Goal: Navigation & Orientation: Understand site structure

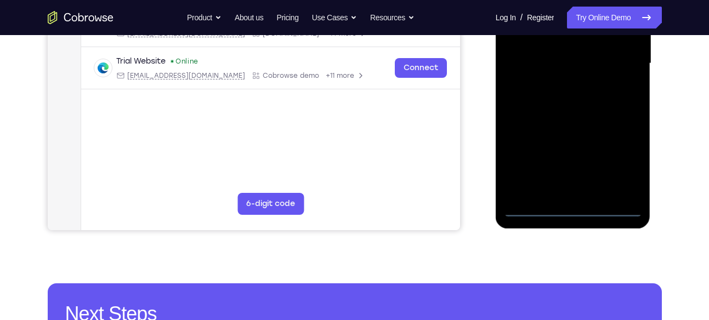
scroll to position [280, 0]
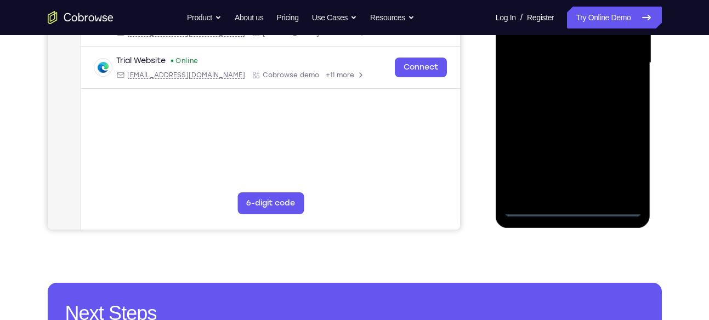
click at [573, 210] on div at bounding box center [573, 63] width 138 height 307
click at [622, 157] on div at bounding box center [573, 63] width 138 height 307
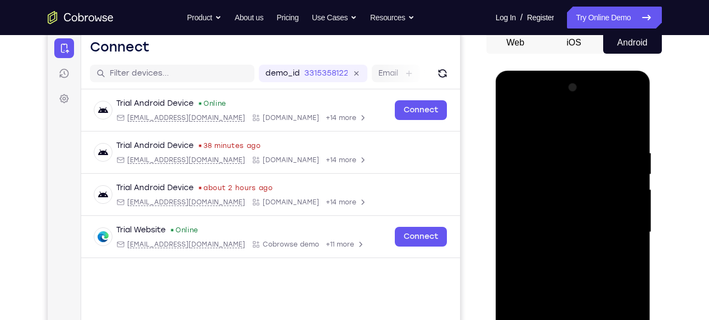
scroll to position [110, 0]
click at [513, 101] on div at bounding box center [573, 232] width 138 height 307
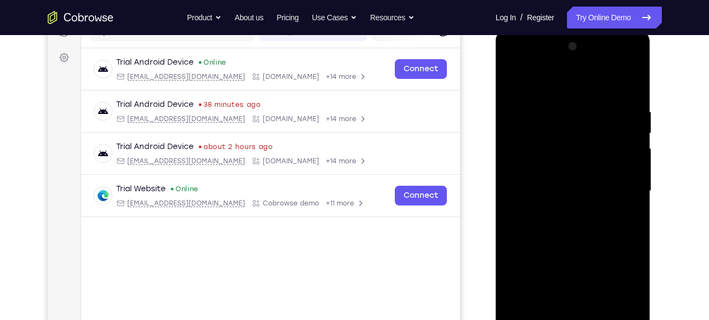
scroll to position [152, 0]
click at [619, 186] on div at bounding box center [573, 190] width 138 height 307
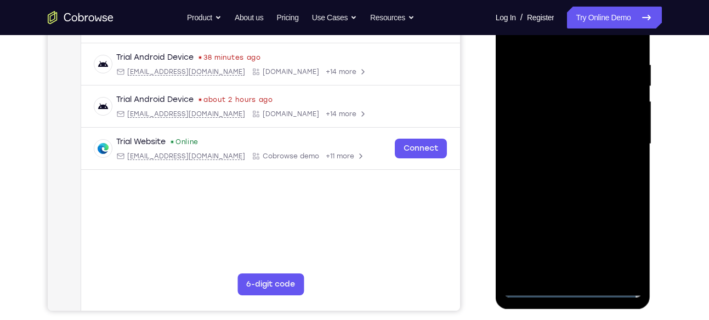
scroll to position [200, 0]
click at [560, 162] on div at bounding box center [573, 143] width 138 height 307
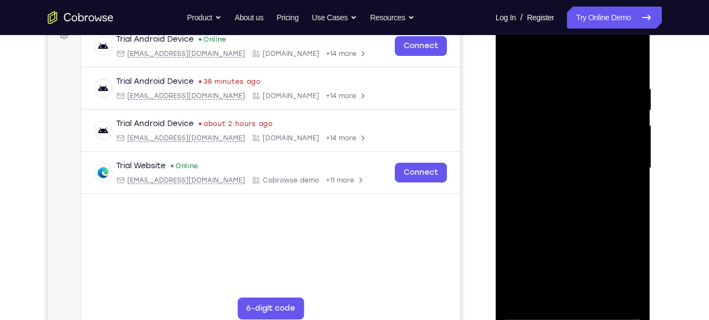
click at [568, 152] on div at bounding box center [573, 168] width 138 height 307
click at [528, 145] on div at bounding box center [573, 168] width 138 height 307
click at [547, 166] on div at bounding box center [573, 168] width 138 height 307
click at [634, 73] on div at bounding box center [573, 168] width 138 height 307
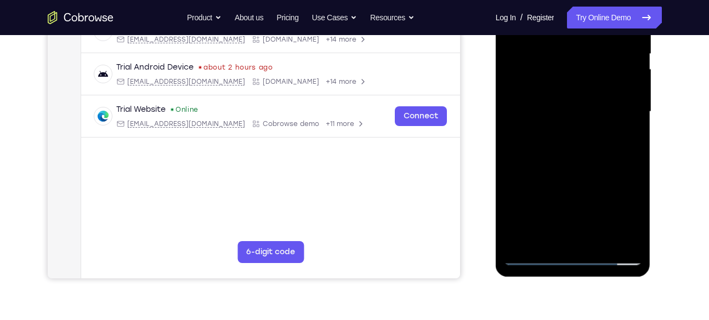
scroll to position [233, 0]
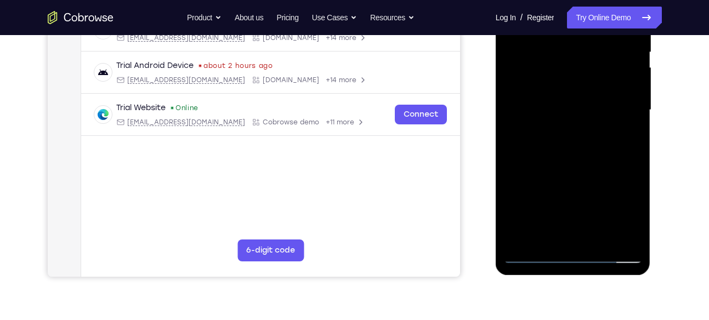
click at [596, 237] on div at bounding box center [573, 110] width 138 height 307
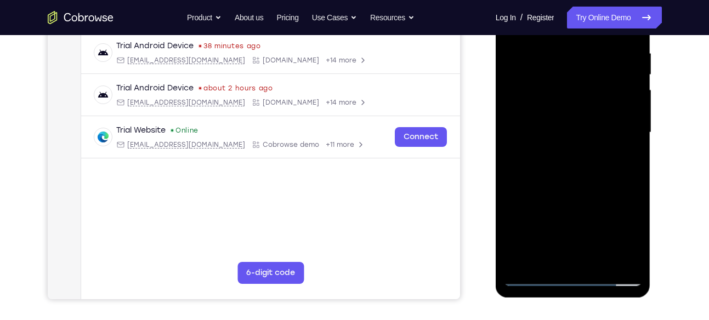
scroll to position [204, 0]
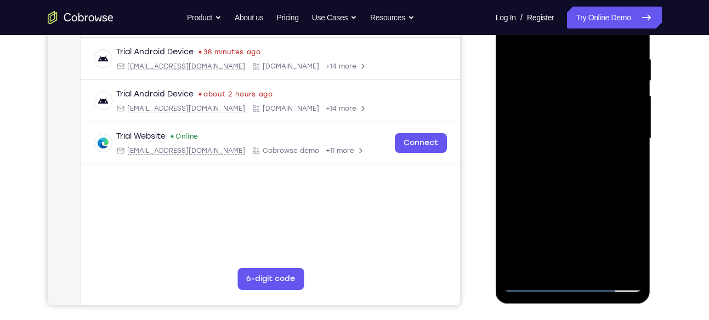
click at [569, 193] on div at bounding box center [573, 138] width 138 height 307
click at [553, 133] on div at bounding box center [573, 138] width 138 height 307
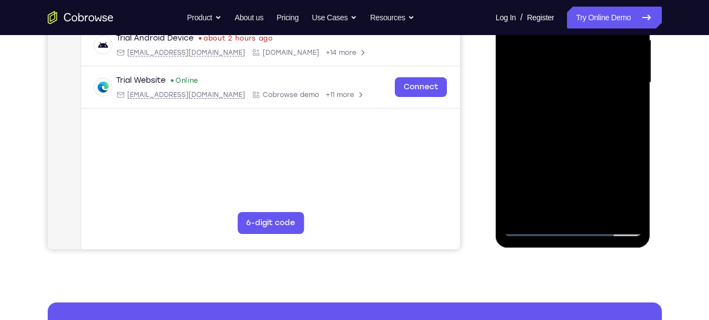
scroll to position [261, 0]
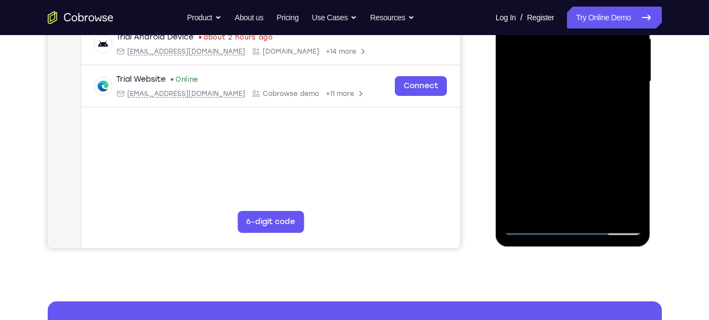
click at [629, 106] on div at bounding box center [573, 81] width 138 height 307
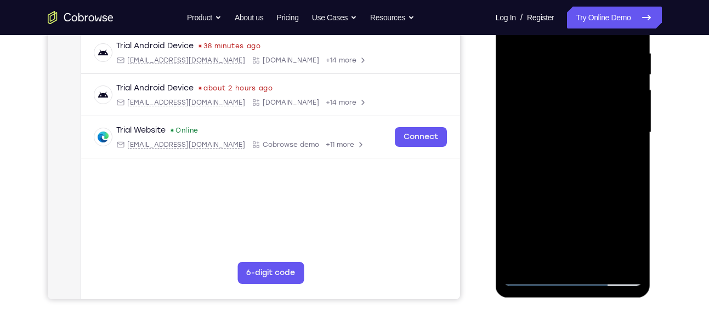
scroll to position [209, 0]
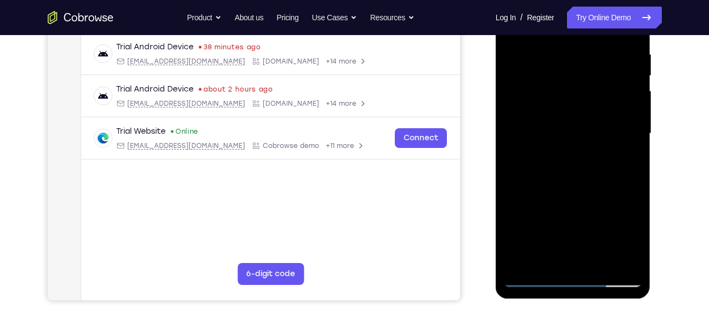
click at [549, 71] on div at bounding box center [573, 133] width 138 height 307
click at [555, 165] on div at bounding box center [573, 133] width 138 height 307
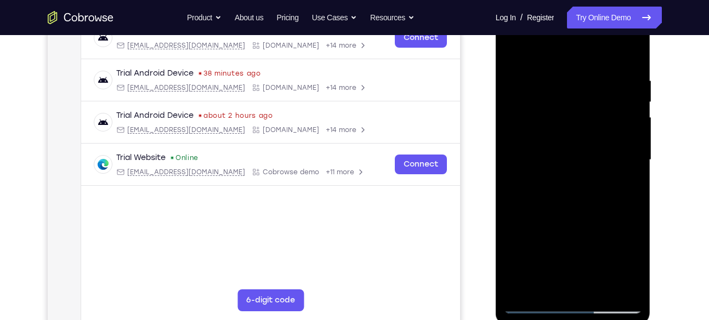
scroll to position [180, 0]
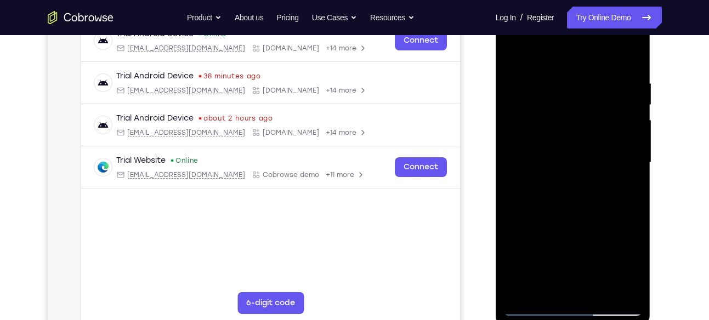
click at [512, 55] on div at bounding box center [573, 162] width 138 height 307
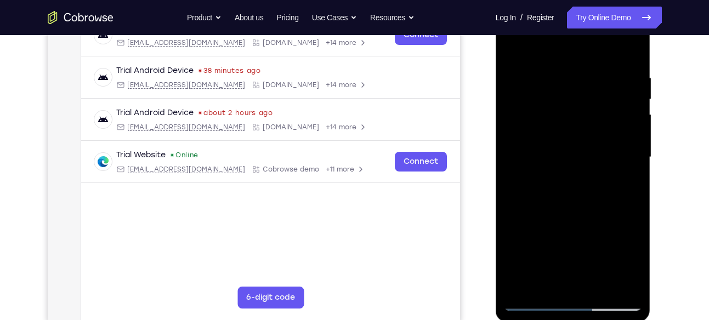
scroll to position [190, 0]
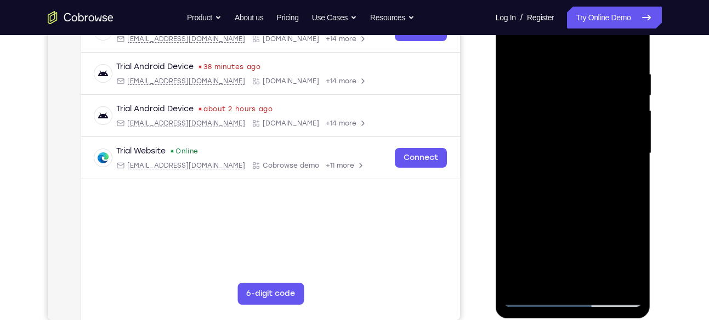
click at [515, 38] on div at bounding box center [573, 153] width 138 height 307
drag, startPoint x: 563, startPoint y: 197, endPoint x: 572, endPoint y: 79, distance: 118.7
click at [572, 79] on div at bounding box center [573, 153] width 138 height 307
drag, startPoint x: 579, startPoint y: 149, endPoint x: 582, endPoint y: 96, distance: 53.2
click at [582, 96] on div at bounding box center [573, 153] width 138 height 307
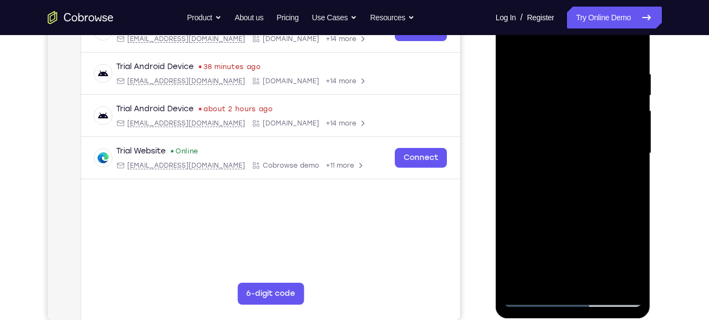
drag, startPoint x: 593, startPoint y: 104, endPoint x: 570, endPoint y: 248, distance: 146.5
click at [570, 248] on div at bounding box center [573, 153] width 138 height 307
drag, startPoint x: 575, startPoint y: 90, endPoint x: 568, endPoint y: 153, distance: 63.4
click at [568, 153] on div at bounding box center [573, 153] width 138 height 307
drag, startPoint x: 571, startPoint y: 90, endPoint x: 571, endPoint y: 126, distance: 35.6
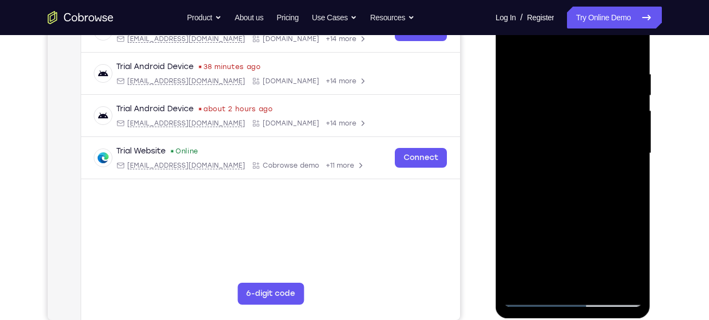
click at [571, 126] on div at bounding box center [573, 153] width 138 height 307
drag, startPoint x: 594, startPoint y: 124, endPoint x: 596, endPoint y: 156, distance: 31.9
click at [596, 156] on div at bounding box center [573, 153] width 138 height 307
drag, startPoint x: 554, startPoint y: 157, endPoint x: 563, endPoint y: 198, distance: 42.3
click at [563, 198] on div at bounding box center [573, 153] width 138 height 307
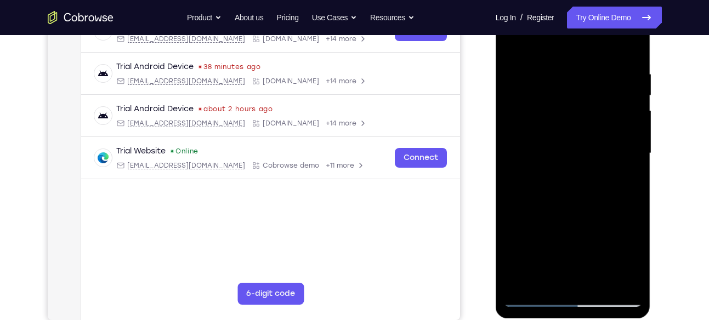
drag, startPoint x: 575, startPoint y: 212, endPoint x: 590, endPoint y: 110, distance: 102.5
click at [590, 110] on div at bounding box center [573, 153] width 138 height 307
drag, startPoint x: 586, startPoint y: 181, endPoint x: 591, endPoint y: 88, distance: 92.8
click at [591, 88] on div at bounding box center [573, 153] width 138 height 307
drag, startPoint x: 579, startPoint y: 187, endPoint x: 583, endPoint y: 125, distance: 62.6
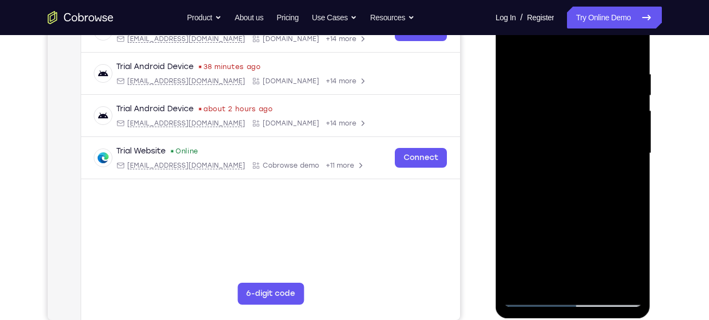
click at [583, 125] on div at bounding box center [573, 153] width 138 height 307
drag, startPoint x: 592, startPoint y: 166, endPoint x: 590, endPoint y: 115, distance: 51.0
click at [590, 115] on div at bounding box center [573, 153] width 138 height 307
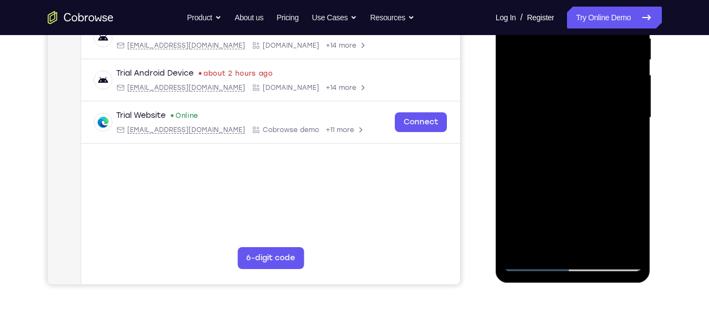
scroll to position [226, 0]
drag, startPoint x: 579, startPoint y: 176, endPoint x: 580, endPoint y: 106, distance: 70.7
click at [580, 106] on div at bounding box center [573, 117] width 138 height 307
drag, startPoint x: 581, startPoint y: 176, endPoint x: 590, endPoint y: 41, distance: 136.2
click at [590, 41] on div at bounding box center [573, 117] width 138 height 307
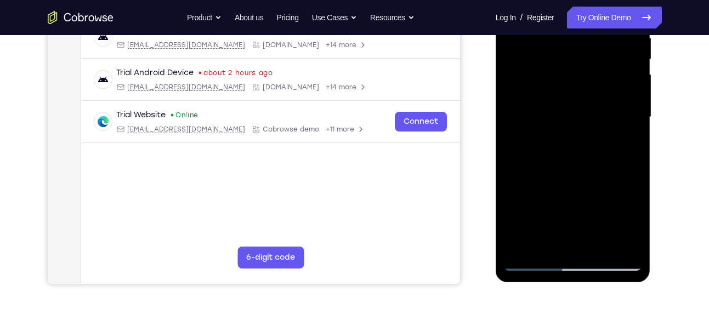
drag, startPoint x: 569, startPoint y: 120, endPoint x: 574, endPoint y: 146, distance: 26.2
click at [574, 146] on div at bounding box center [573, 117] width 138 height 307
drag, startPoint x: 570, startPoint y: 166, endPoint x: 563, endPoint y: 52, distance: 114.7
click at [563, 52] on div at bounding box center [573, 117] width 138 height 307
drag, startPoint x: 567, startPoint y: 140, endPoint x: 559, endPoint y: 55, distance: 85.4
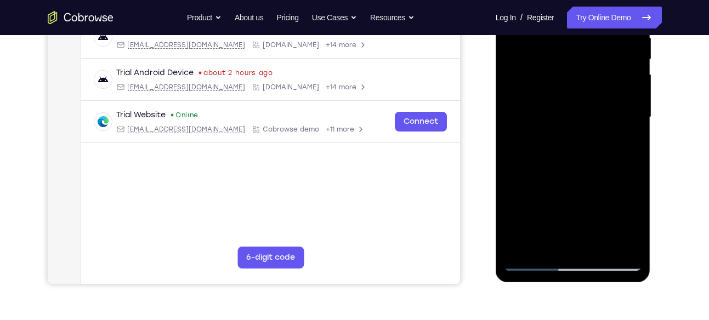
click at [559, 55] on div at bounding box center [573, 117] width 138 height 307
drag, startPoint x: 584, startPoint y: 155, endPoint x: 579, endPoint y: 30, distance: 124.5
click at [579, 30] on div at bounding box center [573, 117] width 138 height 307
drag, startPoint x: 552, startPoint y: 162, endPoint x: 589, endPoint y: 57, distance: 110.8
click at [589, 57] on div at bounding box center [573, 117] width 138 height 307
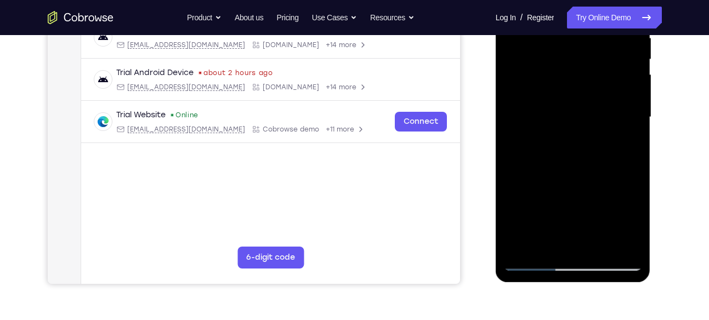
drag, startPoint x: 568, startPoint y: 188, endPoint x: 589, endPoint y: 40, distance: 149.5
click at [589, 40] on div at bounding box center [573, 117] width 138 height 307
drag, startPoint x: 549, startPoint y: 155, endPoint x: 552, endPoint y: 111, distance: 44.5
click at [552, 111] on div at bounding box center [573, 117] width 138 height 307
drag, startPoint x: 568, startPoint y: 168, endPoint x: 582, endPoint y: 32, distance: 136.6
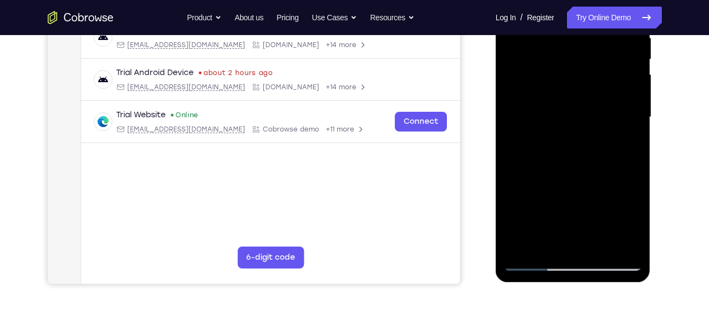
click at [582, 32] on div at bounding box center [573, 117] width 138 height 307
drag, startPoint x: 559, startPoint y: 138, endPoint x: 575, endPoint y: 83, distance: 57.1
click at [575, 83] on div at bounding box center [573, 117] width 138 height 307
drag, startPoint x: 555, startPoint y: 81, endPoint x: 554, endPoint y: 103, distance: 22.5
click at [554, 103] on div at bounding box center [573, 117] width 138 height 307
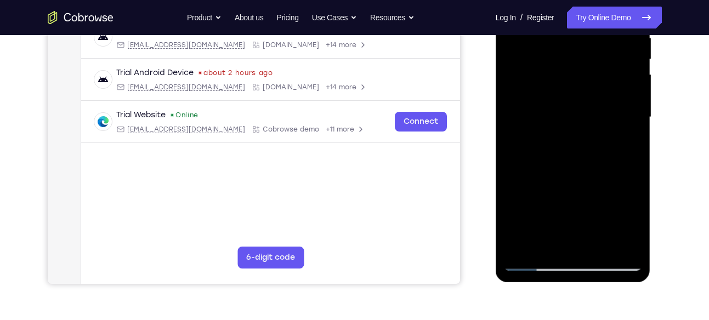
drag, startPoint x: 560, startPoint y: 114, endPoint x: 566, endPoint y: 53, distance: 61.7
click at [566, 53] on div at bounding box center [573, 117] width 138 height 307
drag, startPoint x: 578, startPoint y: 126, endPoint x: 584, endPoint y: 80, distance: 46.4
click at [584, 80] on div at bounding box center [573, 117] width 138 height 307
drag, startPoint x: 585, startPoint y: 156, endPoint x: 596, endPoint y: 116, distance: 41.3
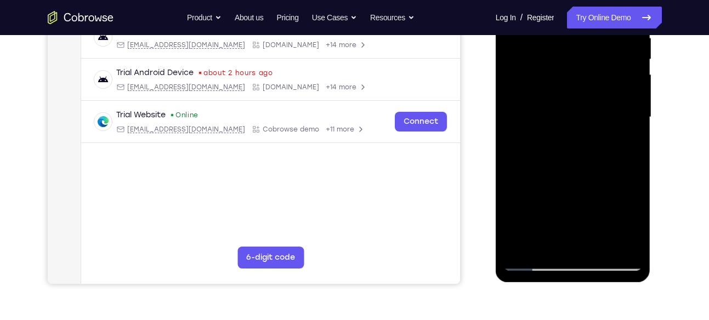
click at [596, 116] on div at bounding box center [573, 117] width 138 height 307
drag, startPoint x: 585, startPoint y: 149, endPoint x: 583, endPoint y: 51, distance: 97.6
click at [583, 51] on div at bounding box center [573, 117] width 138 height 307
drag, startPoint x: 572, startPoint y: 145, endPoint x: 573, endPoint y: 99, distance: 46.1
click at [573, 99] on div at bounding box center [573, 117] width 138 height 307
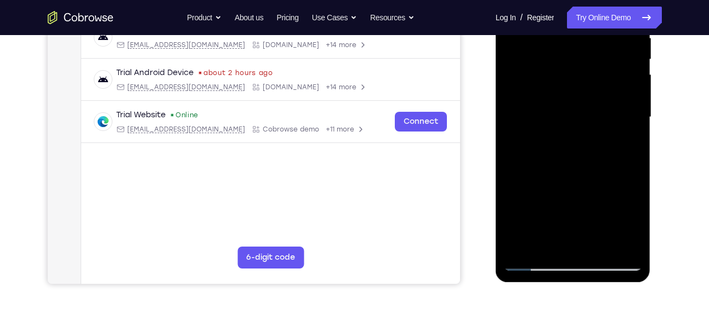
drag, startPoint x: 562, startPoint y: 179, endPoint x: 570, endPoint y: 66, distance: 113.2
click at [570, 66] on div at bounding box center [573, 117] width 138 height 307
drag, startPoint x: 561, startPoint y: 152, endPoint x: 577, endPoint y: 62, distance: 91.4
click at [577, 62] on div at bounding box center [573, 117] width 138 height 307
drag, startPoint x: 568, startPoint y: 159, endPoint x: 575, endPoint y: 120, distance: 39.6
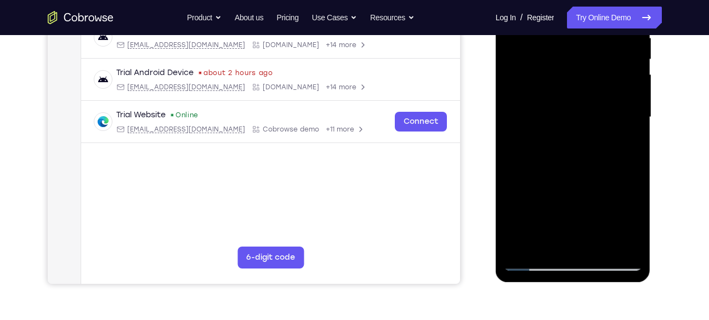
click at [575, 120] on div at bounding box center [573, 117] width 138 height 307
drag, startPoint x: 579, startPoint y: 158, endPoint x: 591, endPoint y: 126, distance: 34.8
click at [591, 126] on div at bounding box center [573, 117] width 138 height 307
drag, startPoint x: 577, startPoint y: 169, endPoint x: 575, endPoint y: 121, distance: 48.8
click at [575, 121] on div at bounding box center [573, 117] width 138 height 307
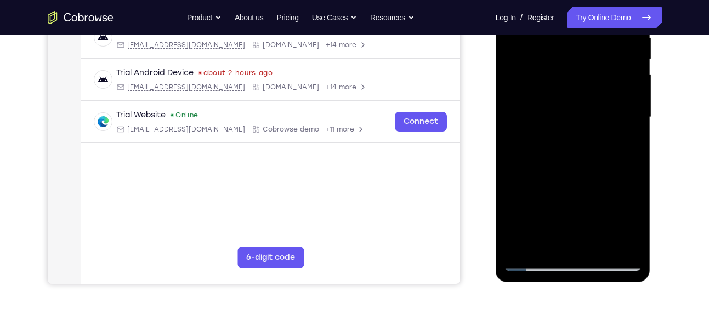
drag, startPoint x: 561, startPoint y: 168, endPoint x: 580, endPoint y: 41, distance: 128.1
click at [580, 41] on div at bounding box center [573, 117] width 138 height 307
drag, startPoint x: 567, startPoint y: 155, endPoint x: 578, endPoint y: 34, distance: 121.1
click at [578, 34] on div at bounding box center [573, 117] width 138 height 307
drag, startPoint x: 561, startPoint y: 170, endPoint x: 569, endPoint y: 59, distance: 111.6
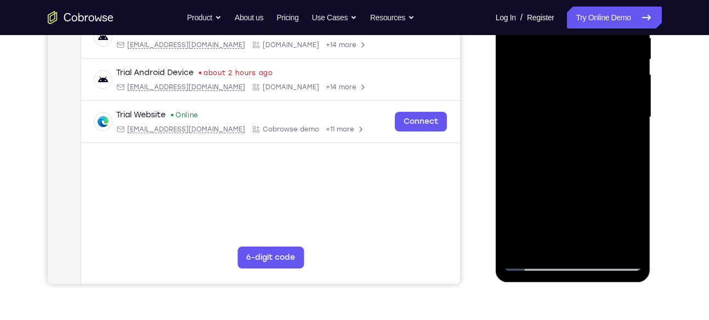
click at [569, 59] on div at bounding box center [573, 117] width 138 height 307
drag, startPoint x: 532, startPoint y: 116, endPoint x: 507, endPoint y: 230, distance: 116.6
click at [507, 230] on div at bounding box center [573, 117] width 138 height 307
drag, startPoint x: 571, startPoint y: 92, endPoint x: 557, endPoint y: 173, distance: 82.3
click at [557, 173] on div at bounding box center [573, 117] width 138 height 307
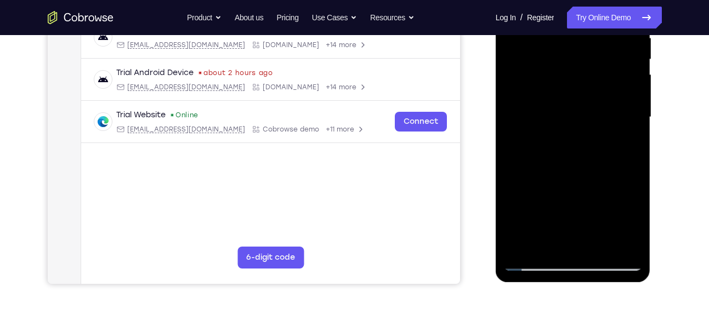
drag, startPoint x: 586, startPoint y: 197, endPoint x: 591, endPoint y: 59, distance: 138.2
click at [591, 59] on div at bounding box center [573, 117] width 138 height 307
drag, startPoint x: 597, startPoint y: 146, endPoint x: 616, endPoint y: 18, distance: 129.1
click at [616, 18] on div at bounding box center [573, 117] width 138 height 307
drag, startPoint x: 581, startPoint y: 104, endPoint x: 591, endPoint y: 29, distance: 75.7
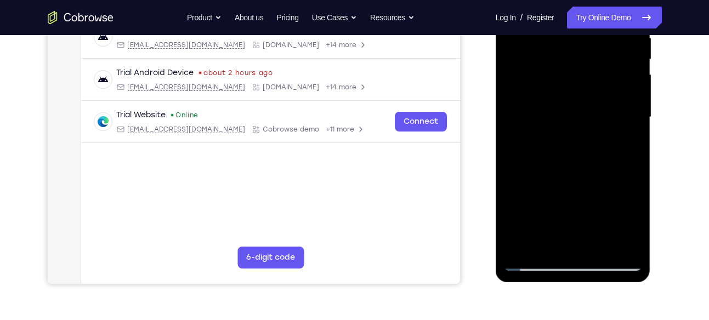
click at [591, 29] on div at bounding box center [573, 117] width 138 height 307
drag, startPoint x: 561, startPoint y: 181, endPoint x: 573, endPoint y: 111, distance: 70.7
click at [573, 111] on div at bounding box center [573, 117] width 138 height 307
drag, startPoint x: 575, startPoint y: 164, endPoint x: 580, endPoint y: 109, distance: 55.0
click at [580, 109] on div at bounding box center [573, 117] width 138 height 307
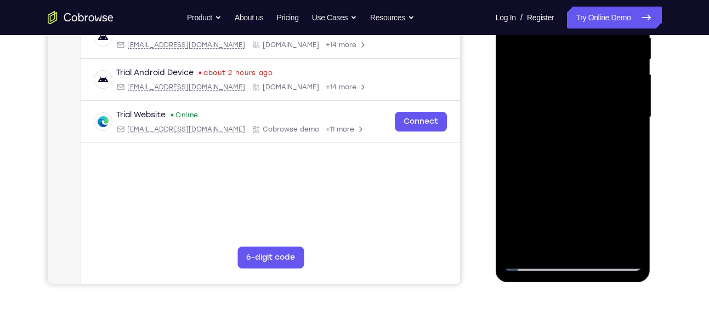
drag, startPoint x: 590, startPoint y: 152, endPoint x: 605, endPoint y: 79, distance: 74.0
click at [605, 79] on div at bounding box center [573, 117] width 138 height 307
drag, startPoint x: 585, startPoint y: 147, endPoint x: 598, endPoint y: 57, distance: 91.4
click at [598, 57] on div at bounding box center [573, 117] width 138 height 307
drag, startPoint x: 585, startPoint y: 135, endPoint x: 588, endPoint y: 73, distance: 61.4
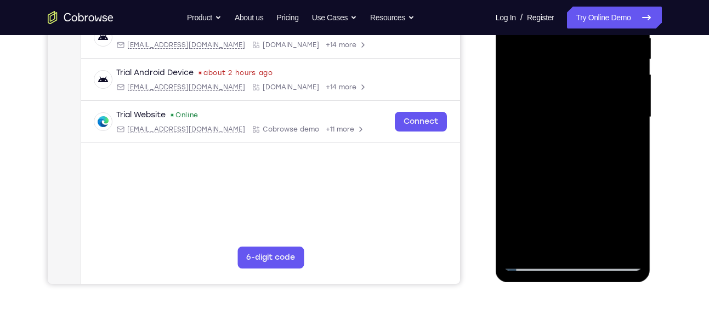
click at [588, 73] on div at bounding box center [573, 117] width 138 height 307
drag, startPoint x: 600, startPoint y: 126, endPoint x: 600, endPoint y: 141, distance: 14.8
click at [600, 141] on div at bounding box center [573, 117] width 138 height 307
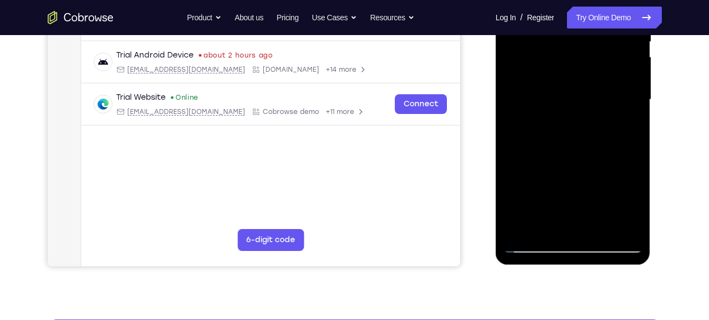
scroll to position [255, 0]
